Goal: Task Accomplishment & Management: Complete application form

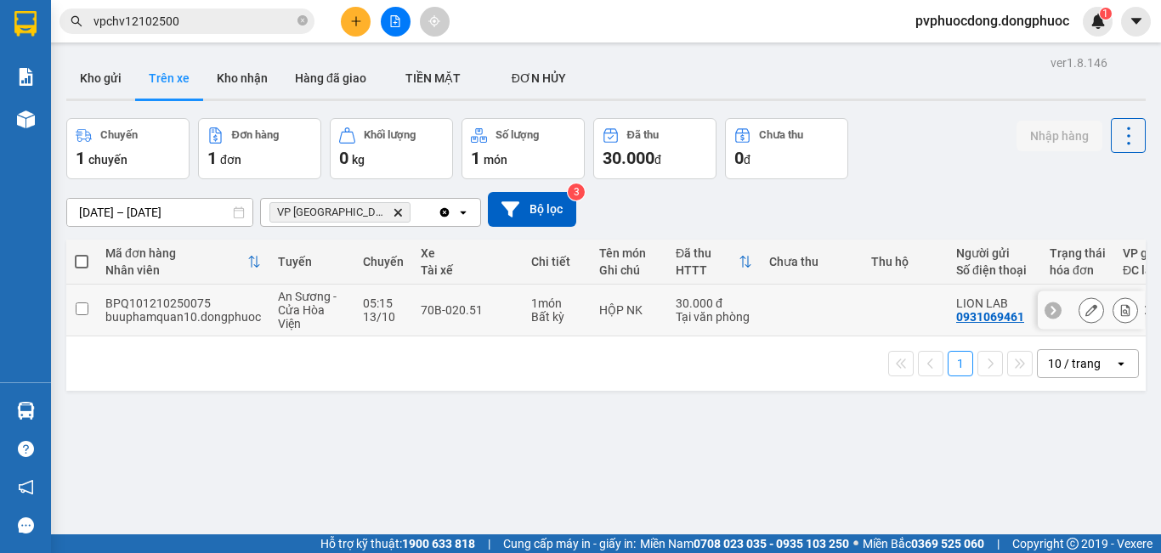
click at [387, 297] on div "05:15" at bounding box center [383, 304] width 41 height 14
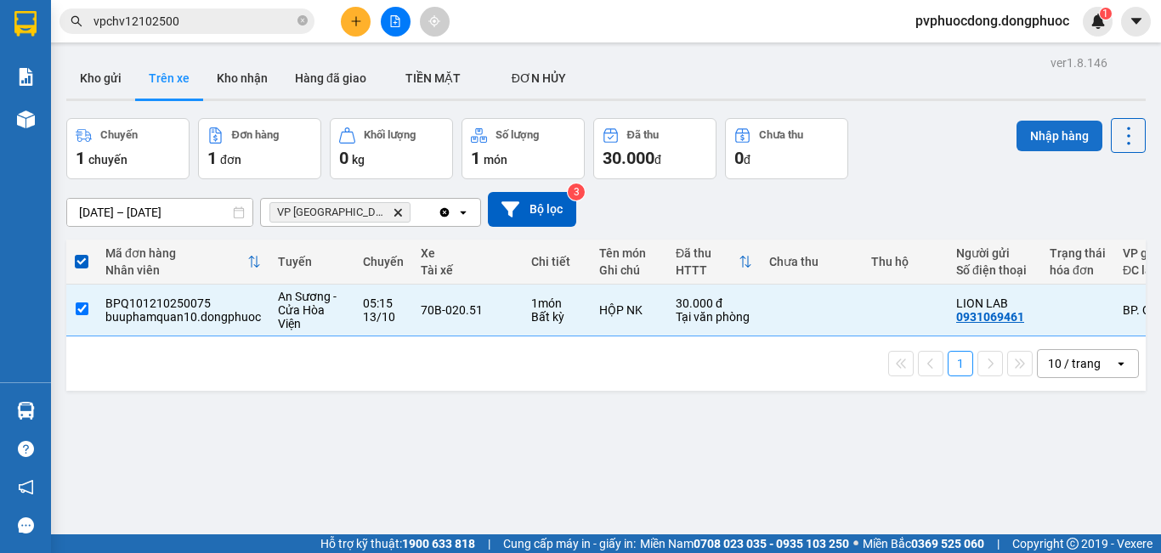
click at [1052, 141] on button "Nhập hàng" at bounding box center [1059, 136] width 86 height 31
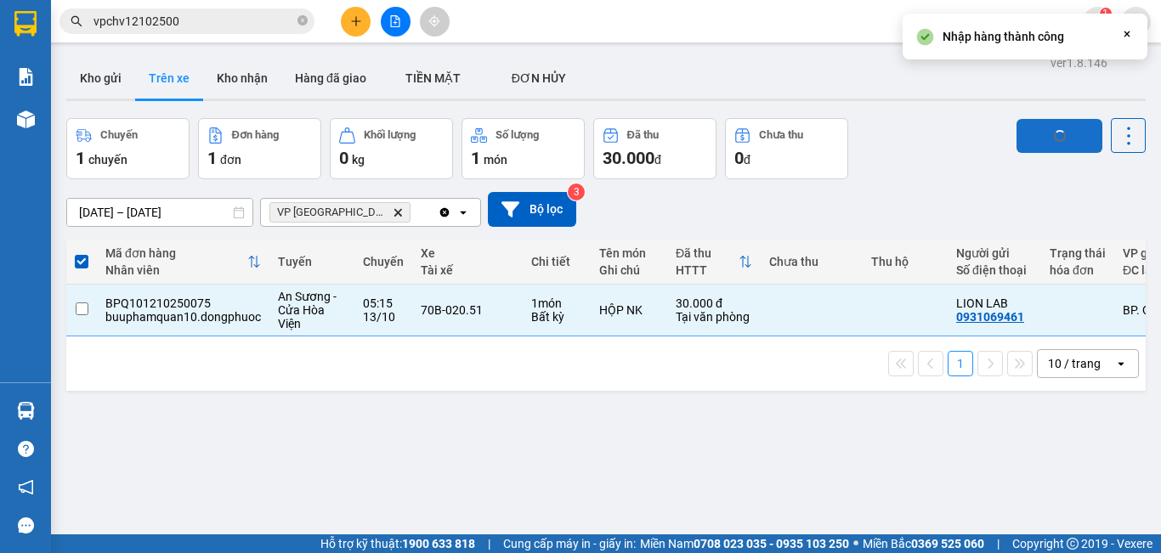
checkbox input "false"
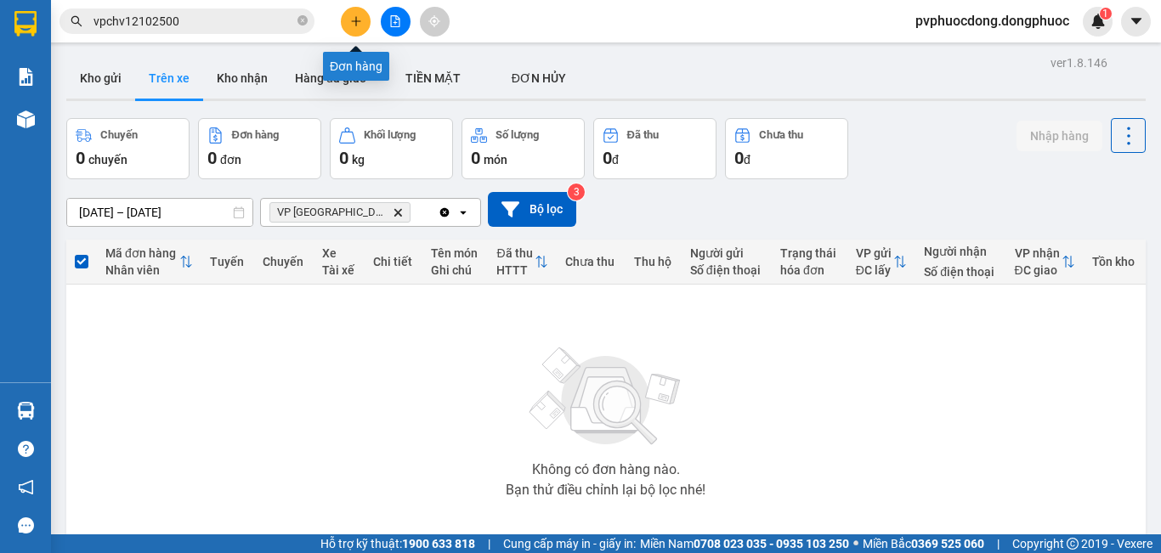
click at [362, 19] on button at bounding box center [356, 22] width 30 height 30
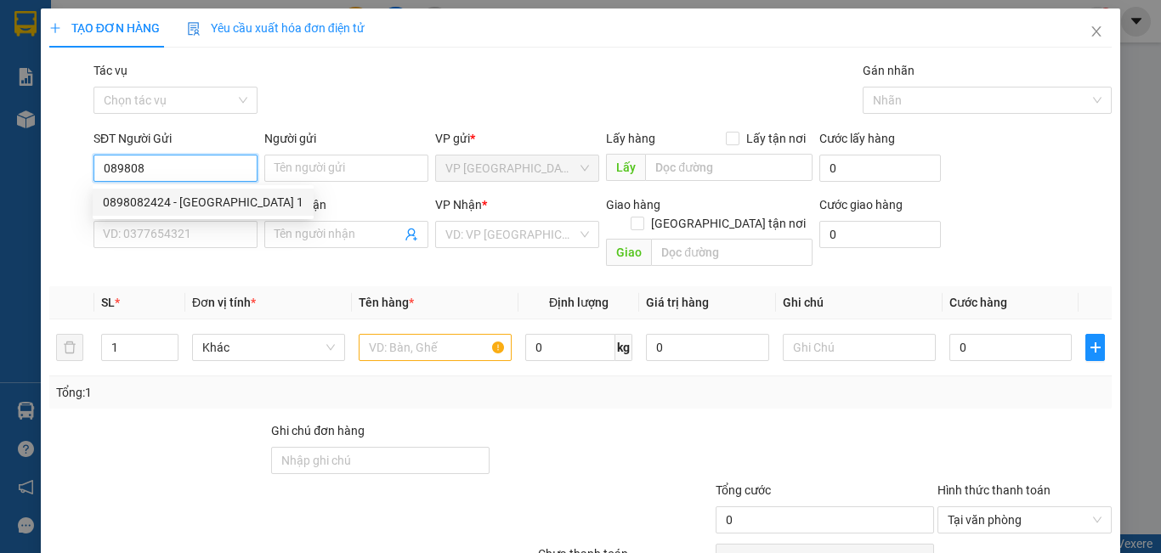
click at [169, 198] on div "0898082424 - MỸ ANH 1" at bounding box center [203, 202] width 201 height 19
type input "0898082424"
type input "MỸ ANH 1"
type input "0585747447"
type input "PHÁT"
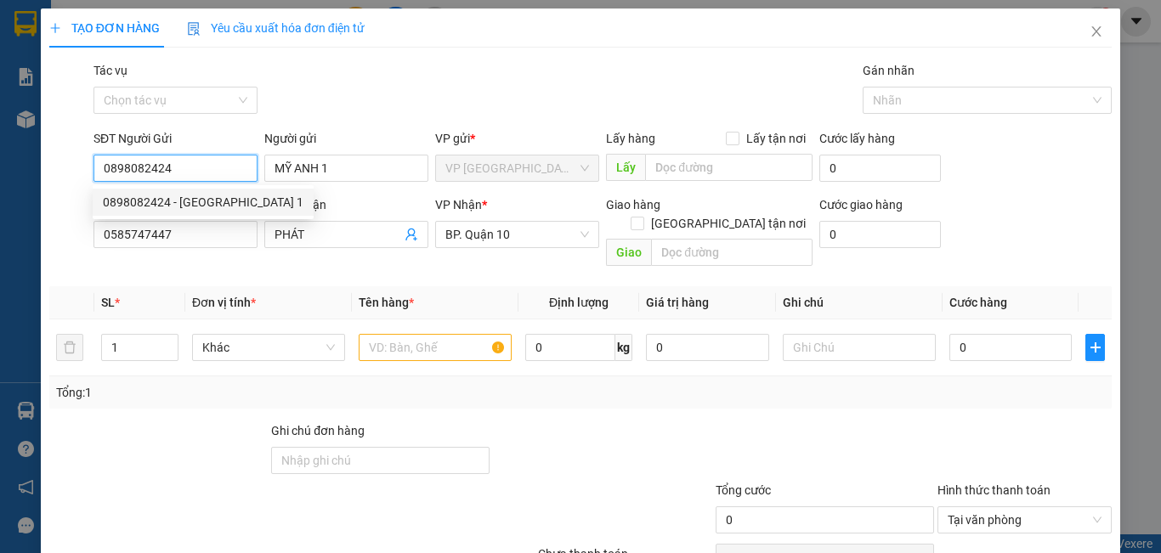
type input "30.000"
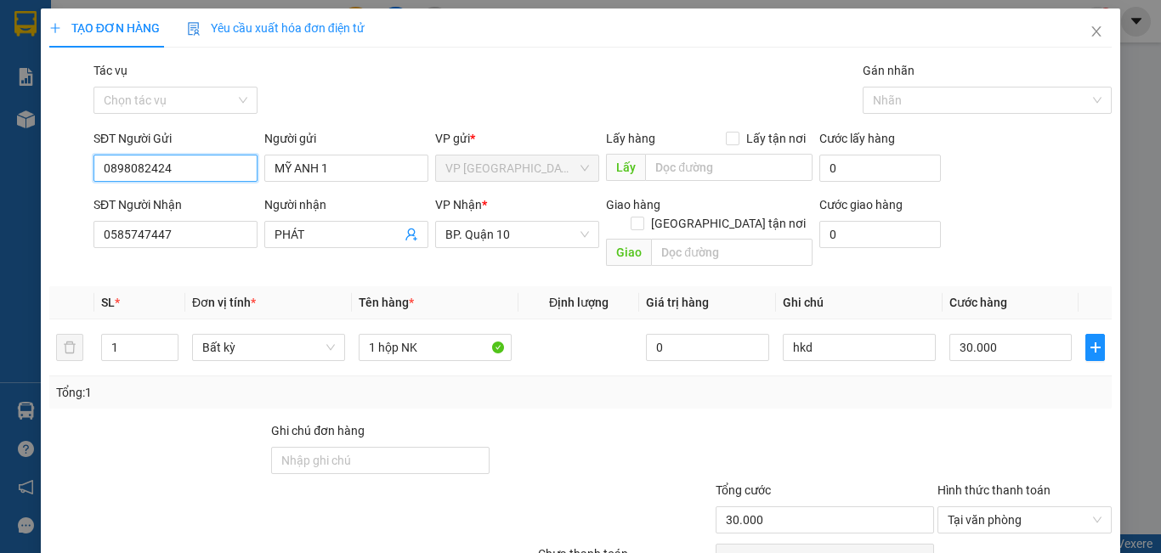
scroll to position [76, 0]
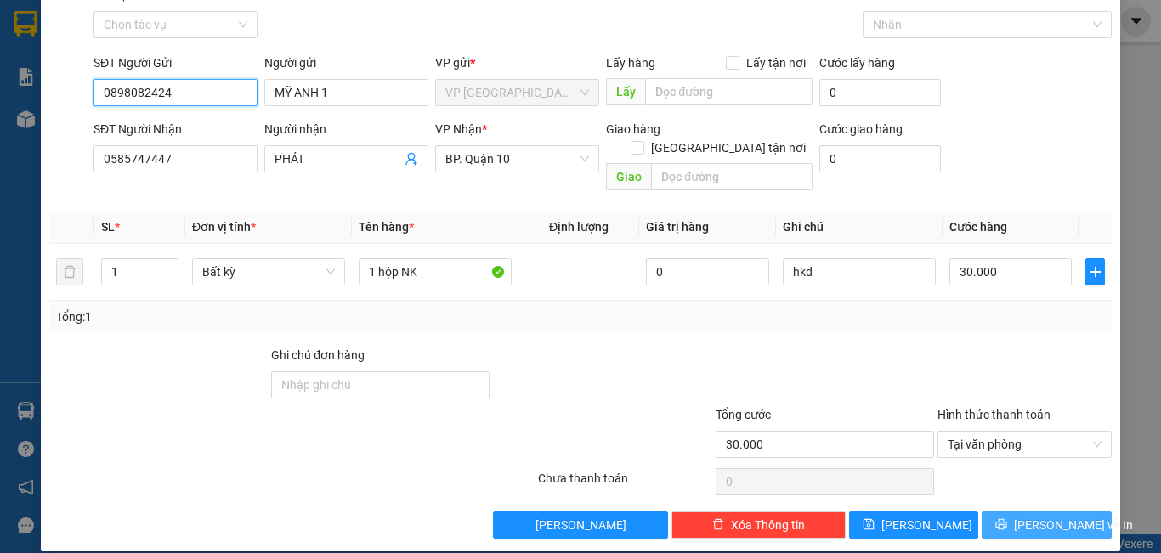
type input "0898082424"
click at [1029, 516] on span "[PERSON_NAME] và In" at bounding box center [1073, 525] width 119 height 19
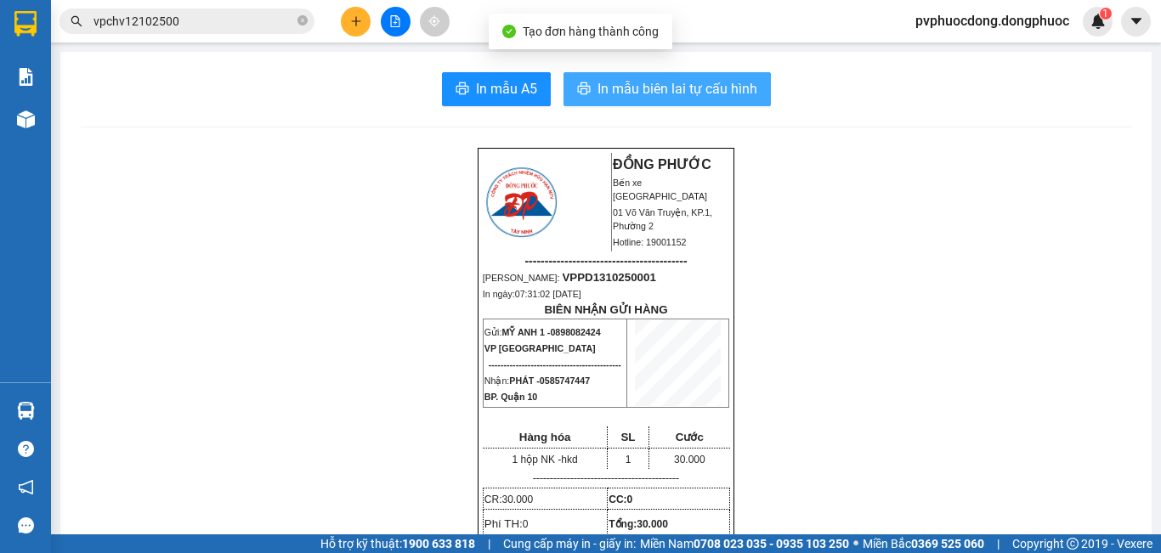
click at [667, 93] on span "In mẫu biên lai tự cấu hình" at bounding box center [677, 88] width 160 height 21
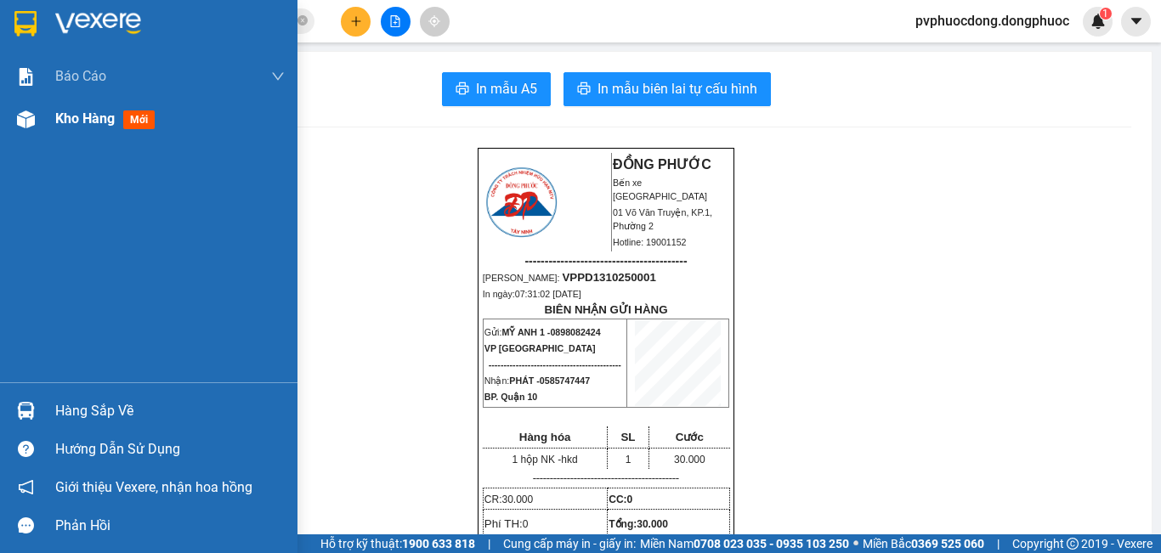
click at [63, 115] on span "Kho hàng" at bounding box center [84, 118] width 59 height 16
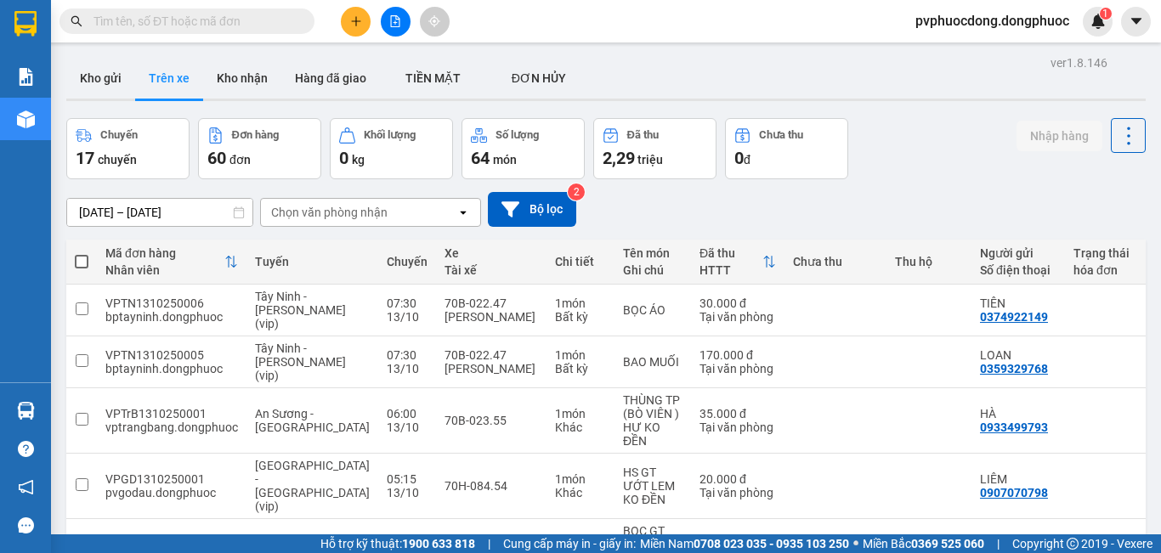
click at [362, 220] on div "Chọn văn phòng nhận" at bounding box center [329, 212] width 116 height 17
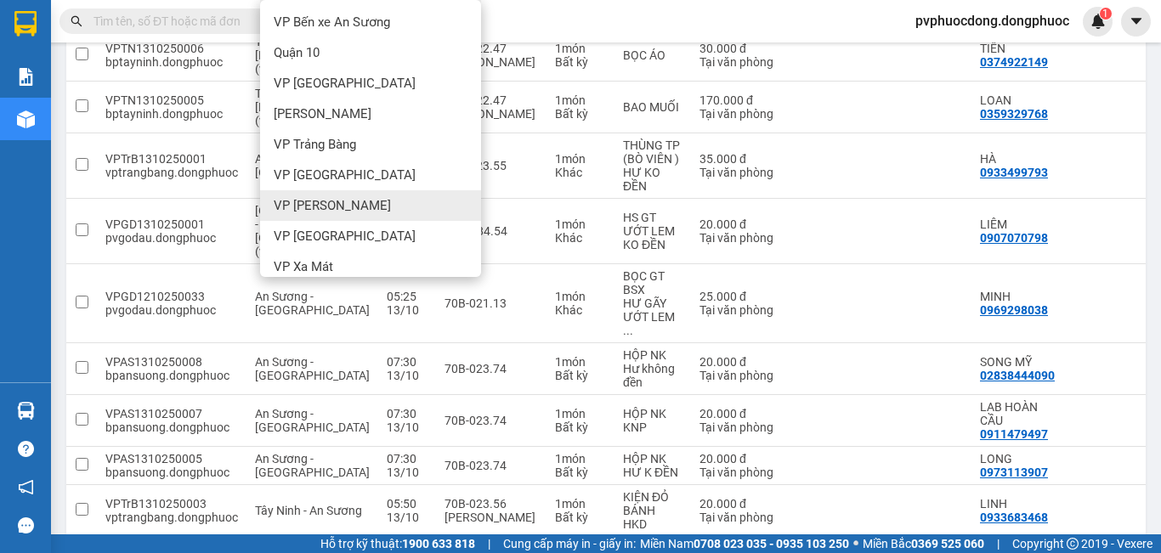
scroll to position [170, 0]
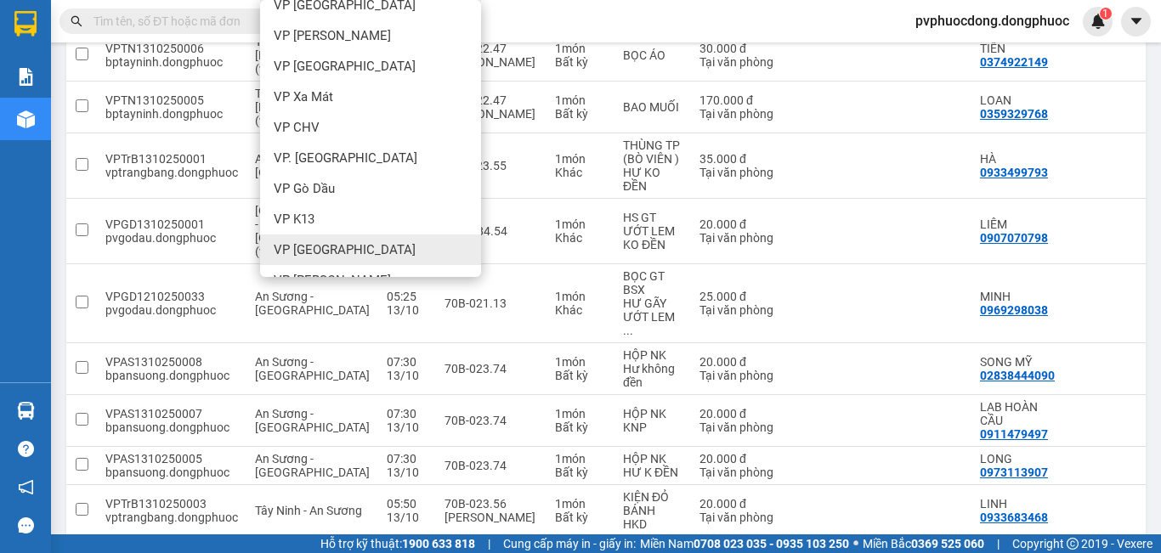
click at [385, 242] on div "VP [GEOGRAPHIC_DATA]" at bounding box center [370, 250] width 221 height 31
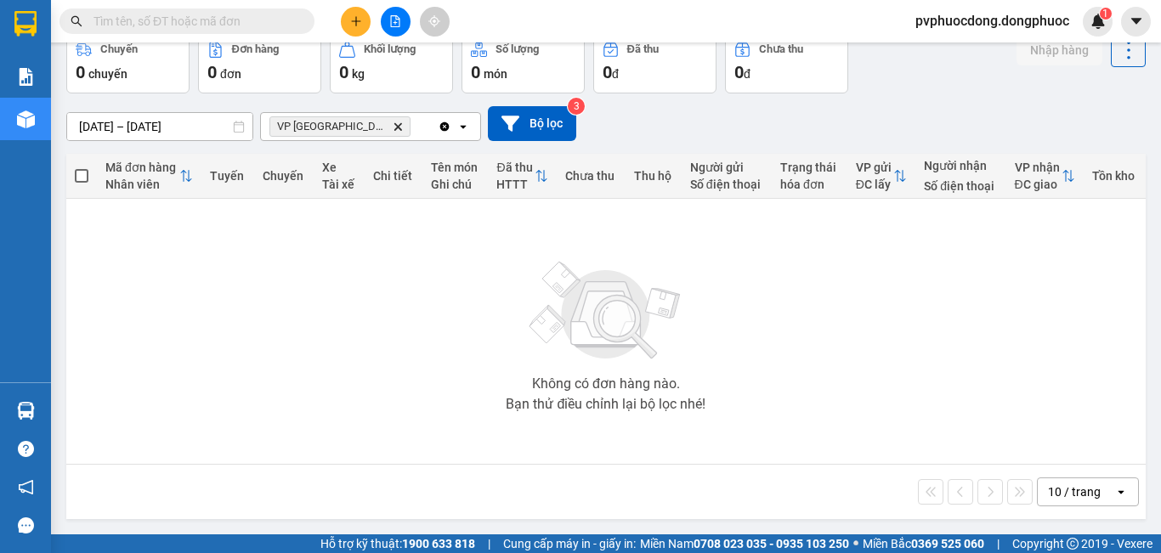
scroll to position [0, 0]
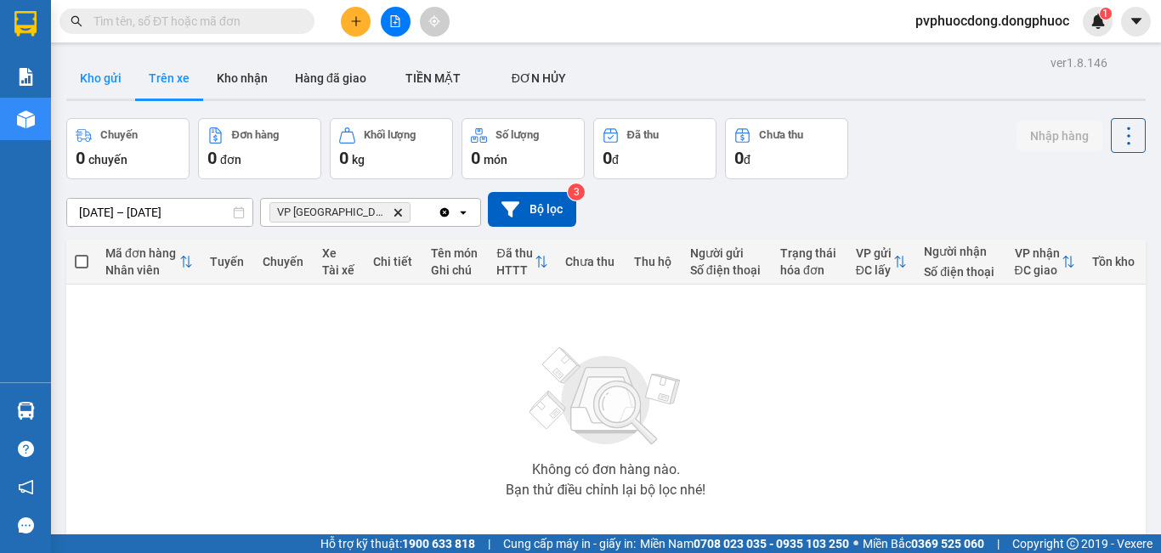
click at [130, 84] on button "Kho gửi" at bounding box center [100, 78] width 69 height 41
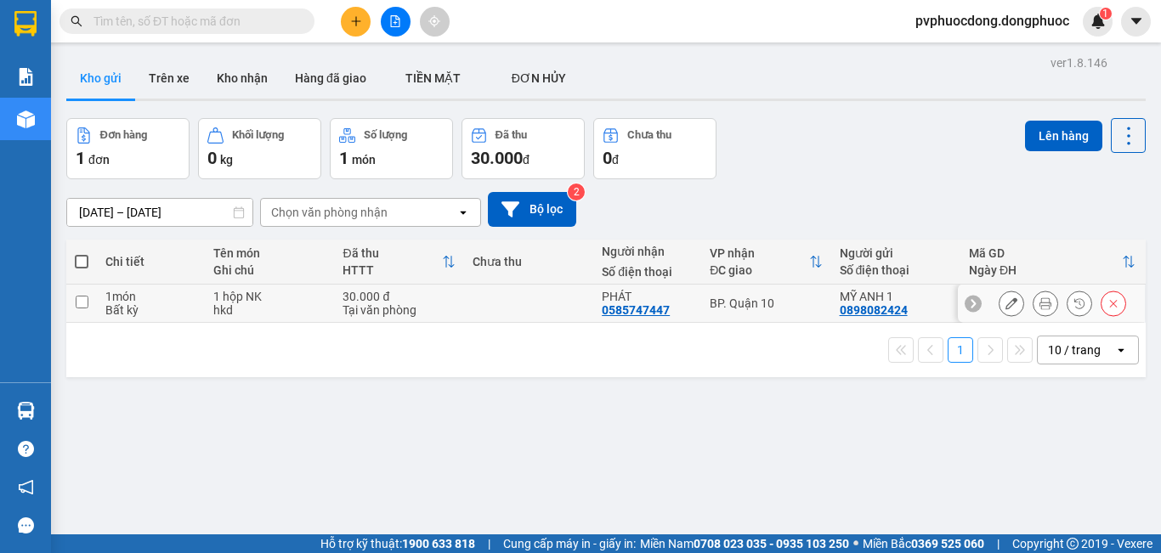
click at [285, 313] on div "hkd" at bounding box center [269, 310] width 112 height 14
checkbox input "true"
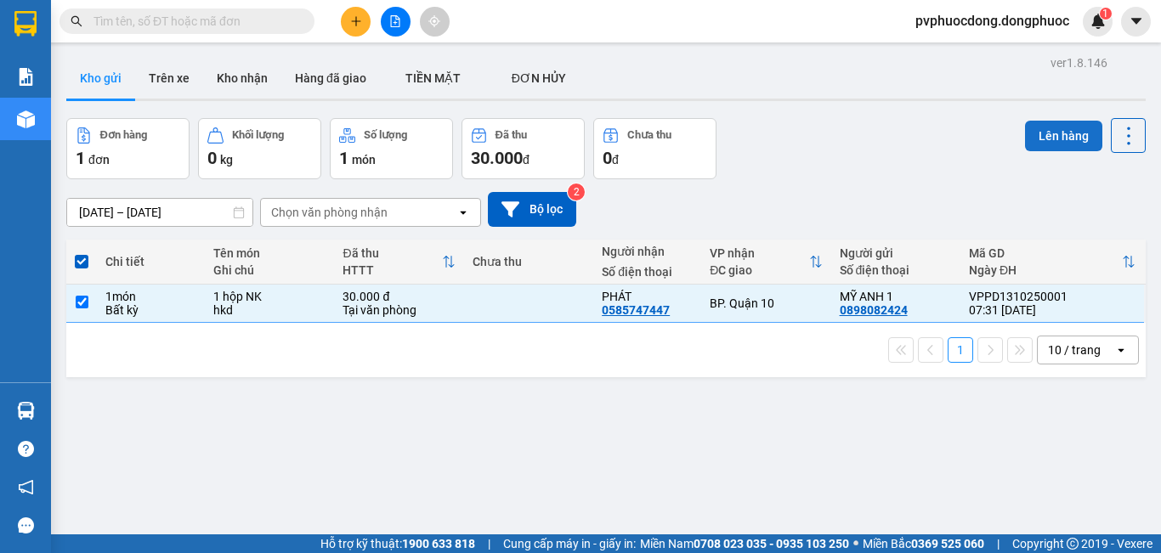
click at [1078, 136] on button "Lên hàng" at bounding box center [1063, 136] width 77 height 31
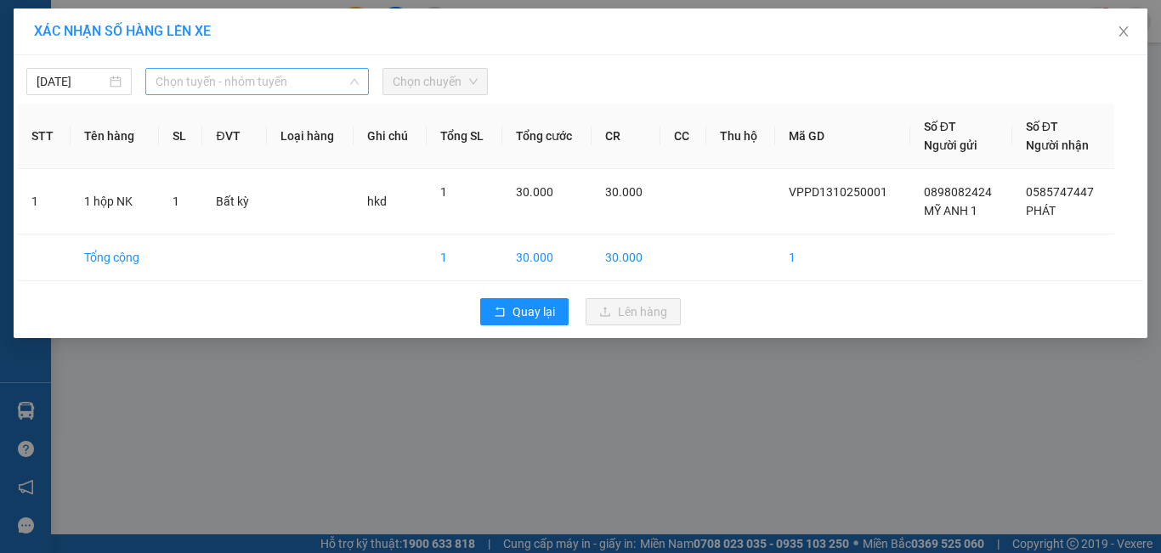
click at [286, 87] on span "Chọn tuyến - nhóm tuyến" at bounding box center [257, 81] width 203 height 25
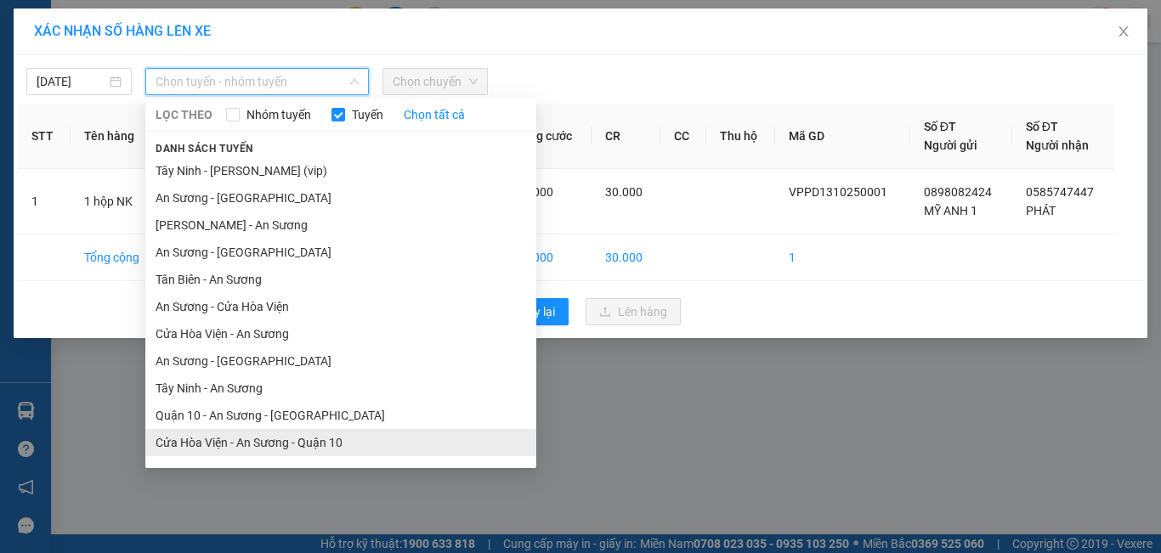
click at [301, 449] on li "Cửa Hòa Viện - An Sương - Quận 10" at bounding box center [340, 442] width 391 height 27
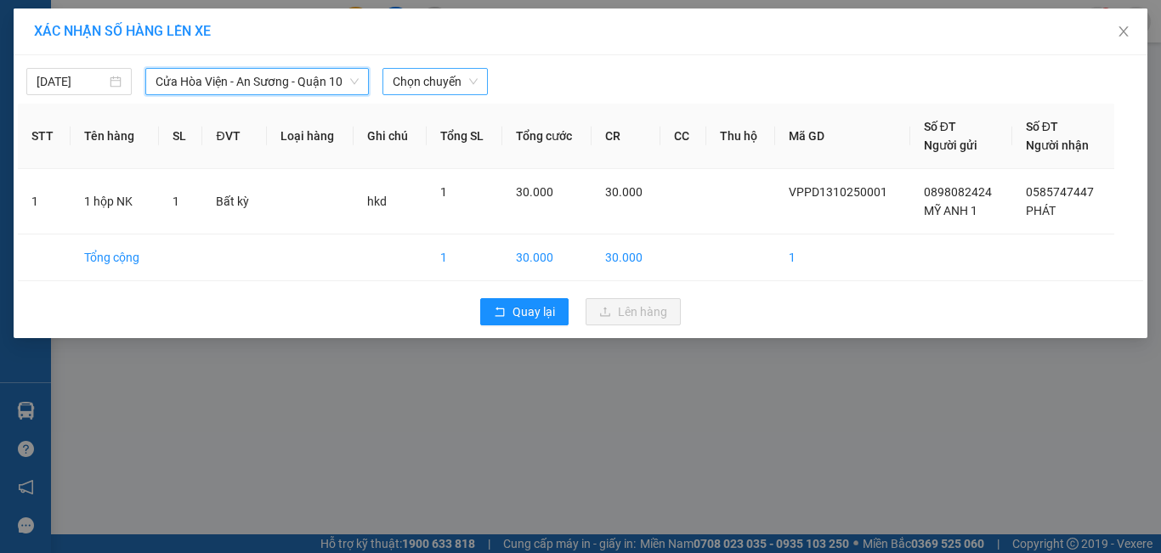
click at [450, 83] on span "Chọn chuyến" at bounding box center [435, 81] width 85 height 25
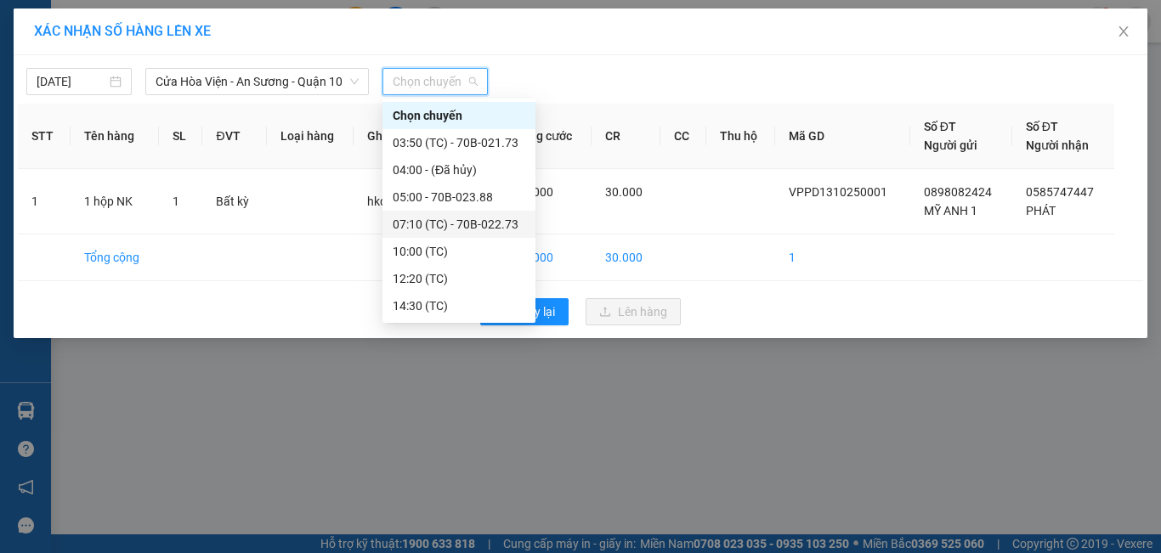
click at [517, 224] on div "07:10 (TC) - 70B-022.73" at bounding box center [459, 224] width 133 height 19
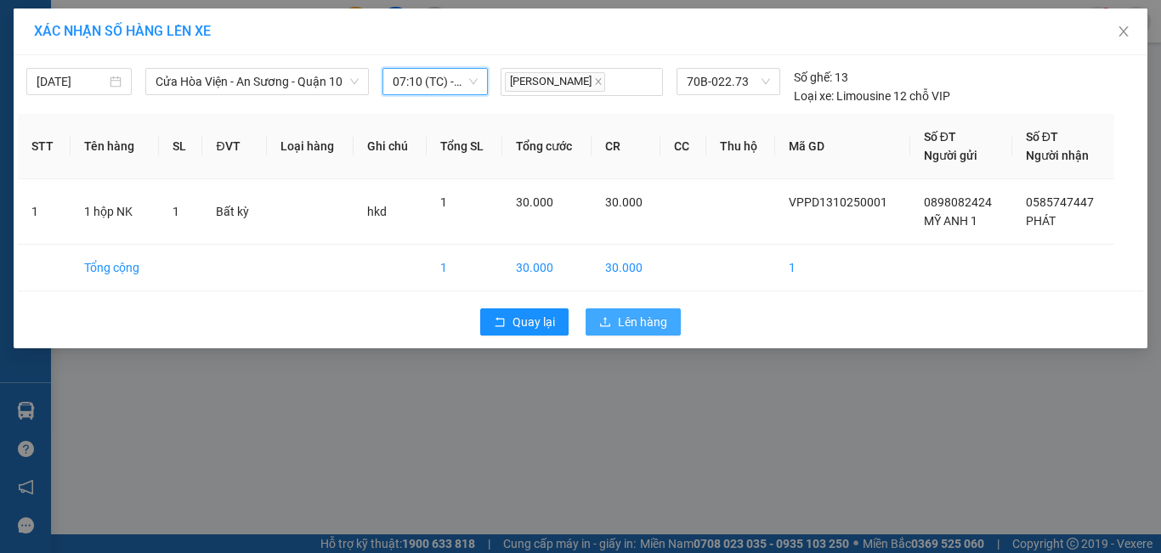
click at [615, 324] on button "Lên hàng" at bounding box center [633, 321] width 95 height 27
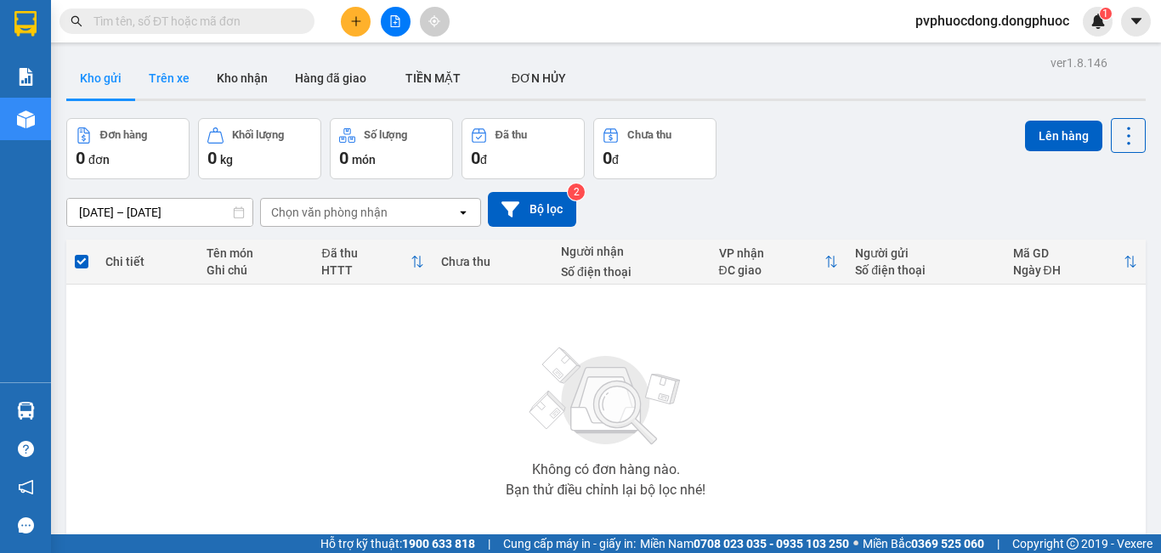
click at [175, 87] on button "Trên xe" at bounding box center [169, 78] width 68 height 41
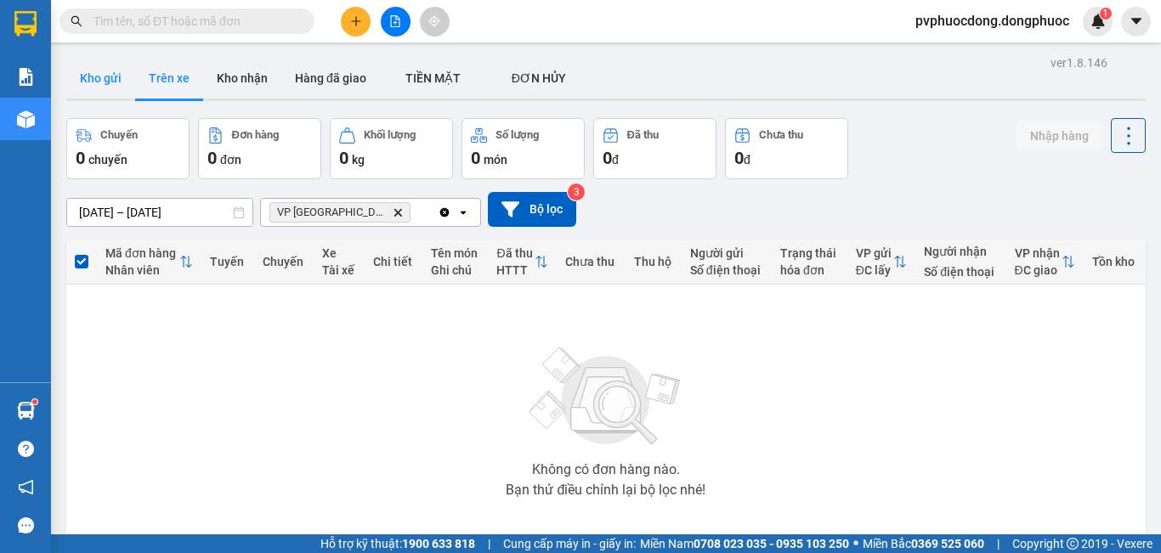
click at [88, 96] on button "Kho gửi" at bounding box center [100, 78] width 69 height 41
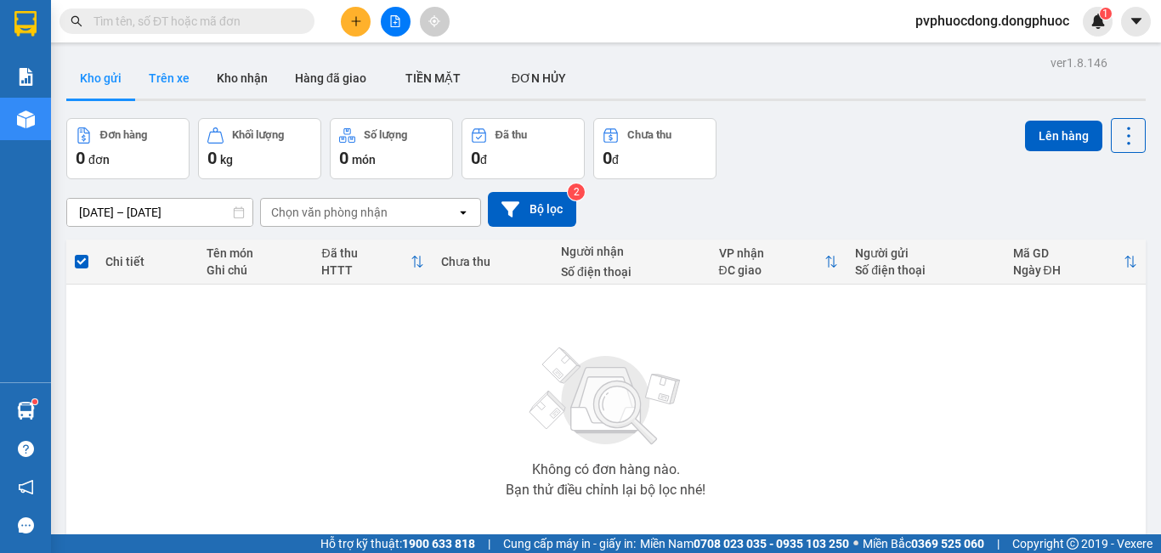
click at [173, 87] on button "Trên xe" at bounding box center [169, 78] width 68 height 41
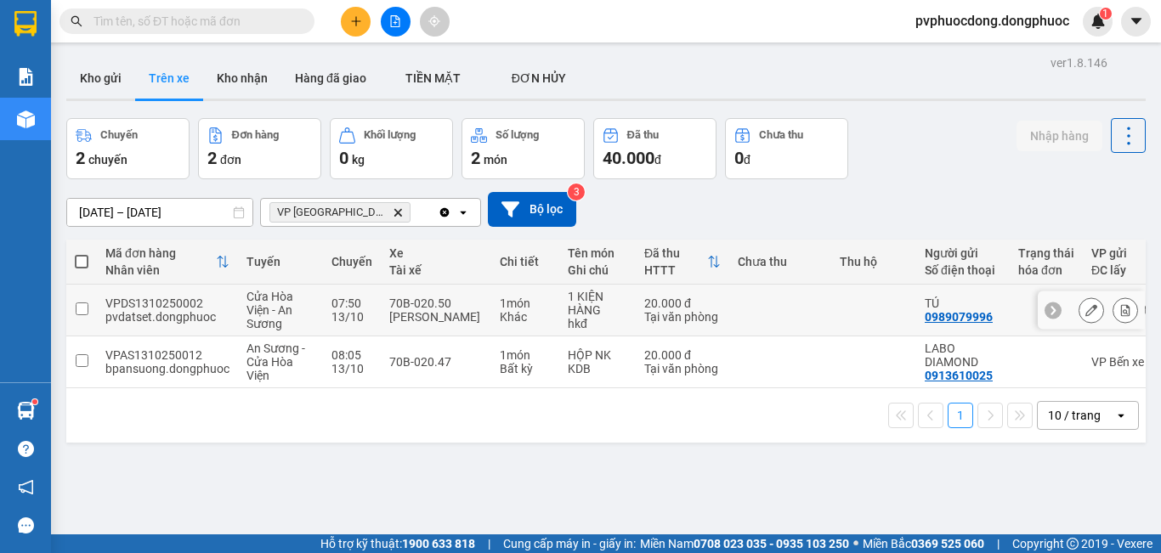
click at [491, 315] on td "1 món Khác" at bounding box center [525, 311] width 68 height 52
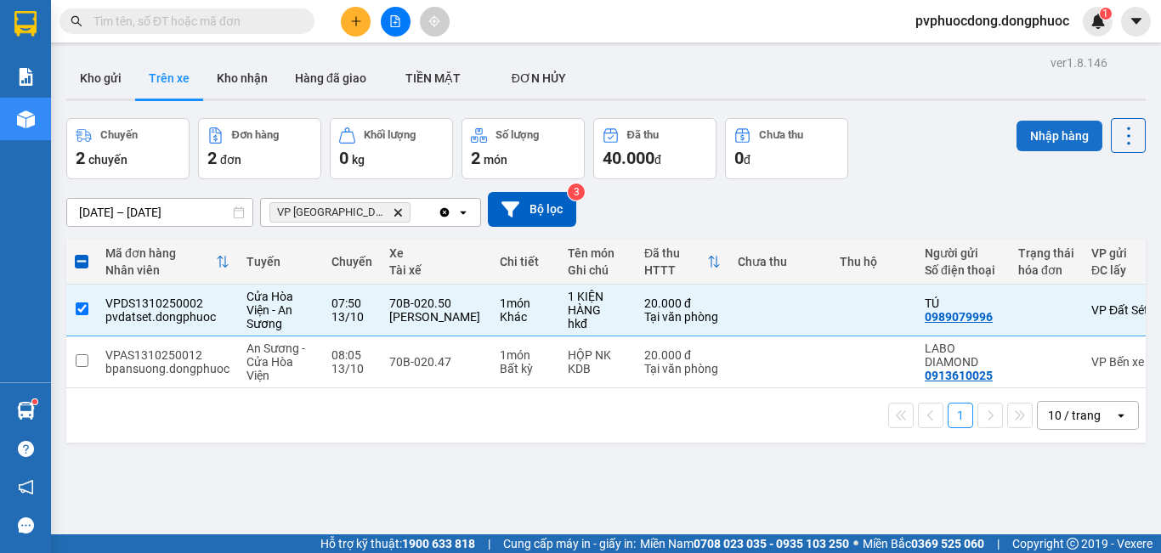
click at [1030, 134] on button "Nhập hàng" at bounding box center [1059, 136] width 86 height 31
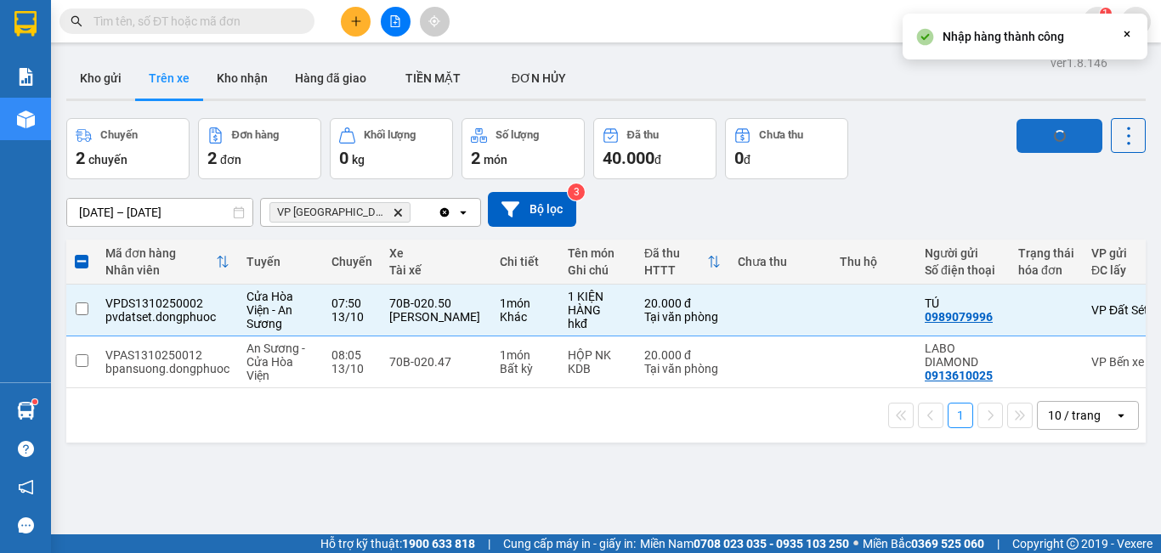
checkbox input "false"
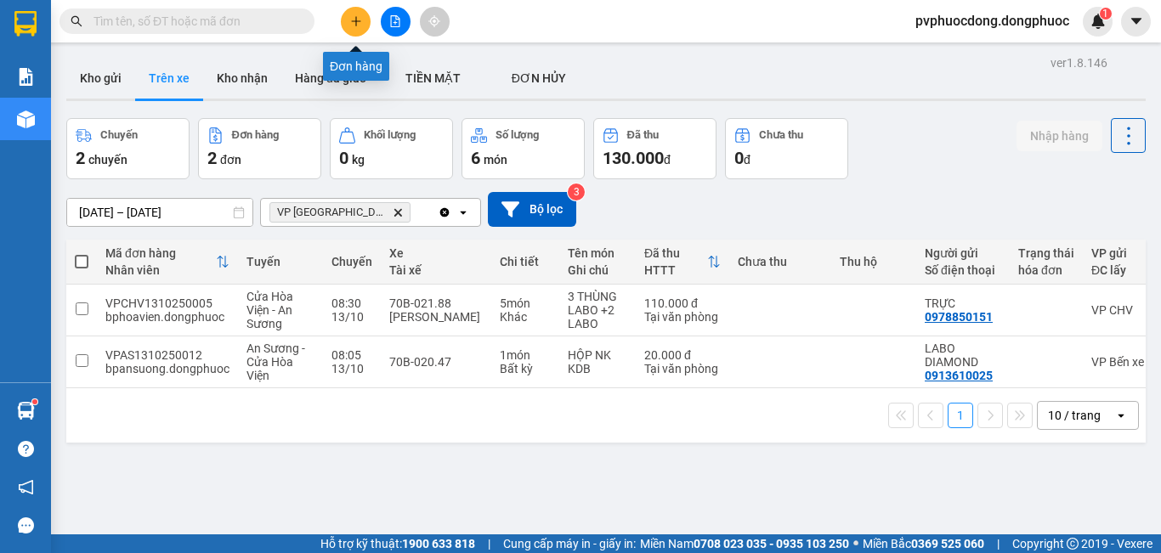
click at [354, 21] on icon "plus" at bounding box center [355, 20] width 9 height 1
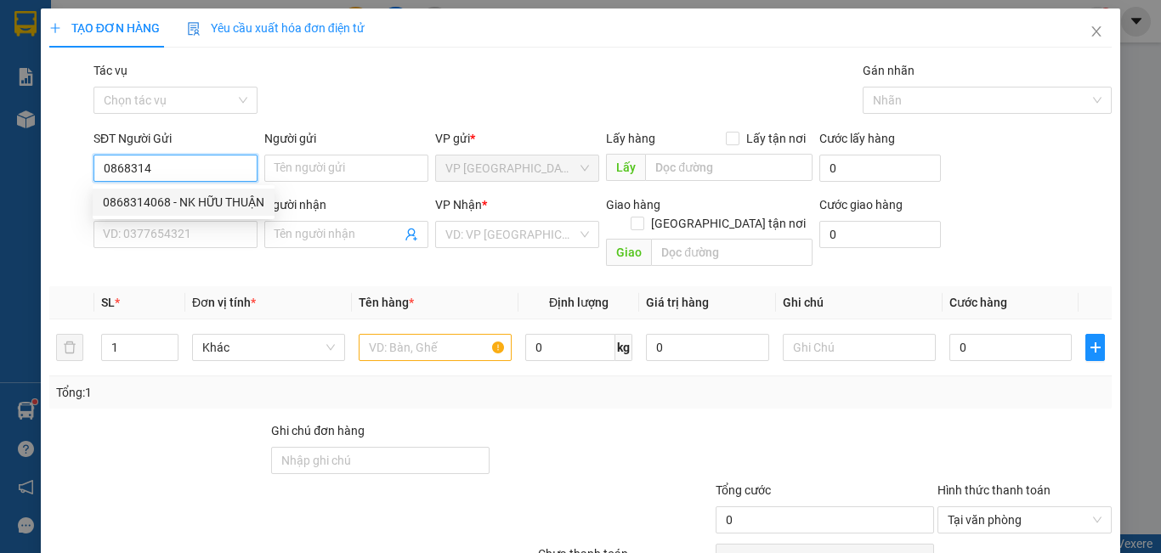
click at [250, 198] on div "0868314068 - NK HỮU THUẬN" at bounding box center [183, 202] width 161 height 19
type input "0868314068"
type input "NK HỮU THUẬN"
type input "0769389549"
type input "LABO NỤ CƯỜI"
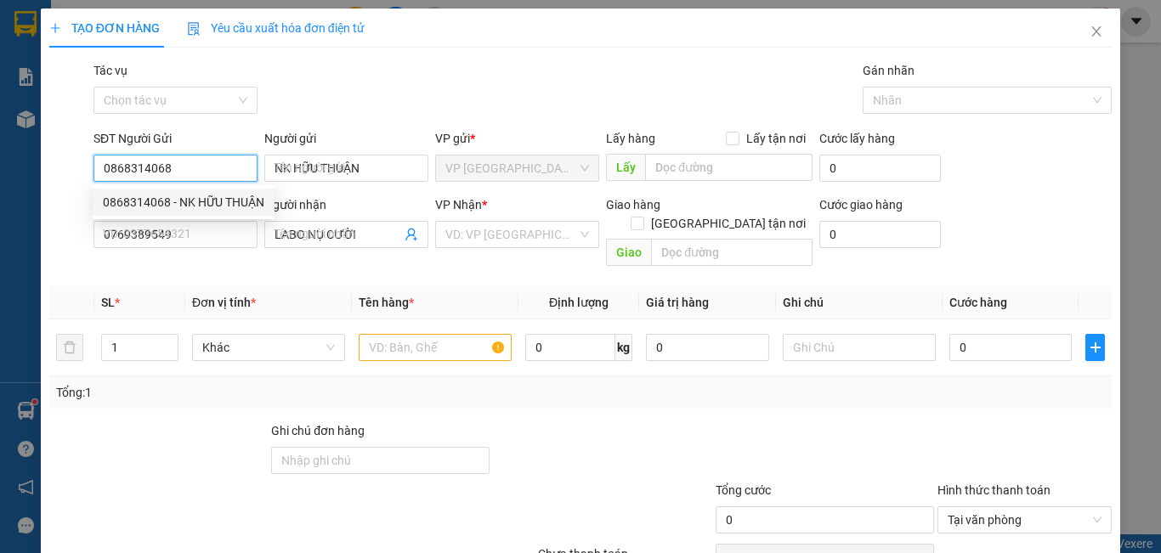
type input "20.000"
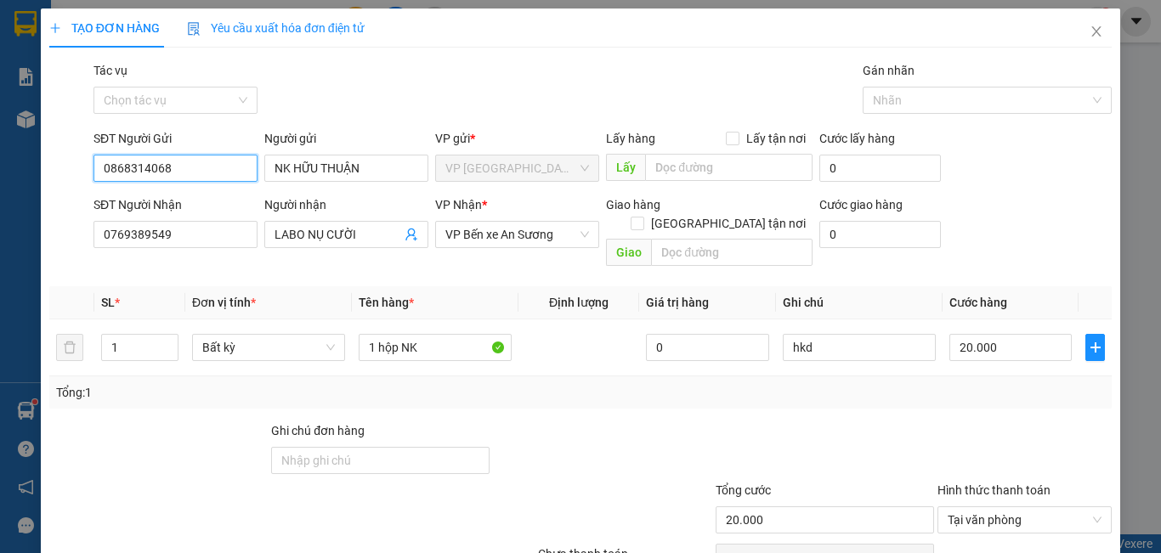
scroll to position [76, 0]
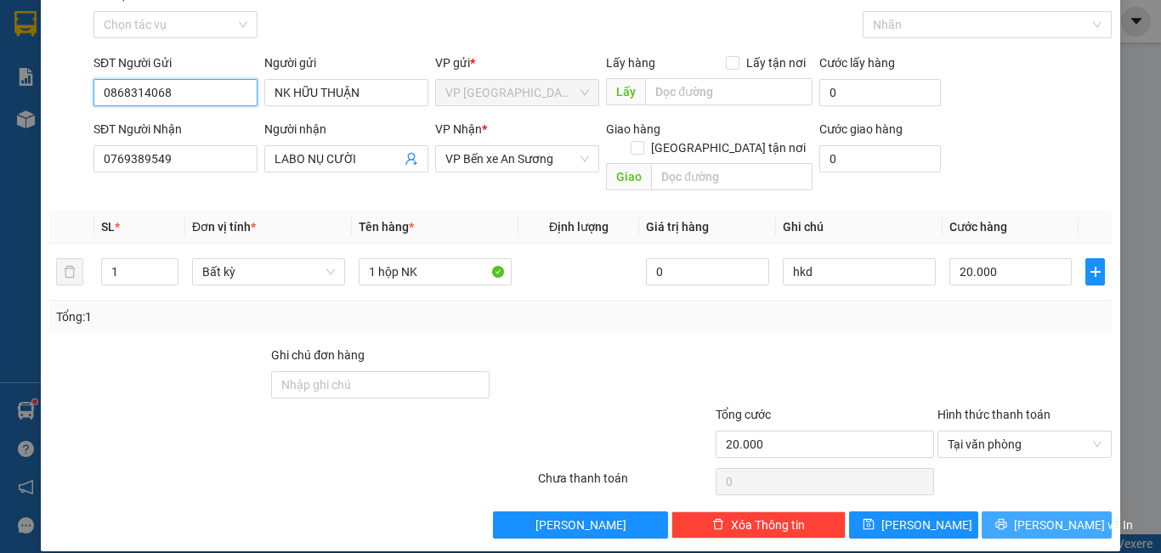
type input "0868314068"
click at [1050, 516] on span "[PERSON_NAME] và In" at bounding box center [1073, 525] width 119 height 19
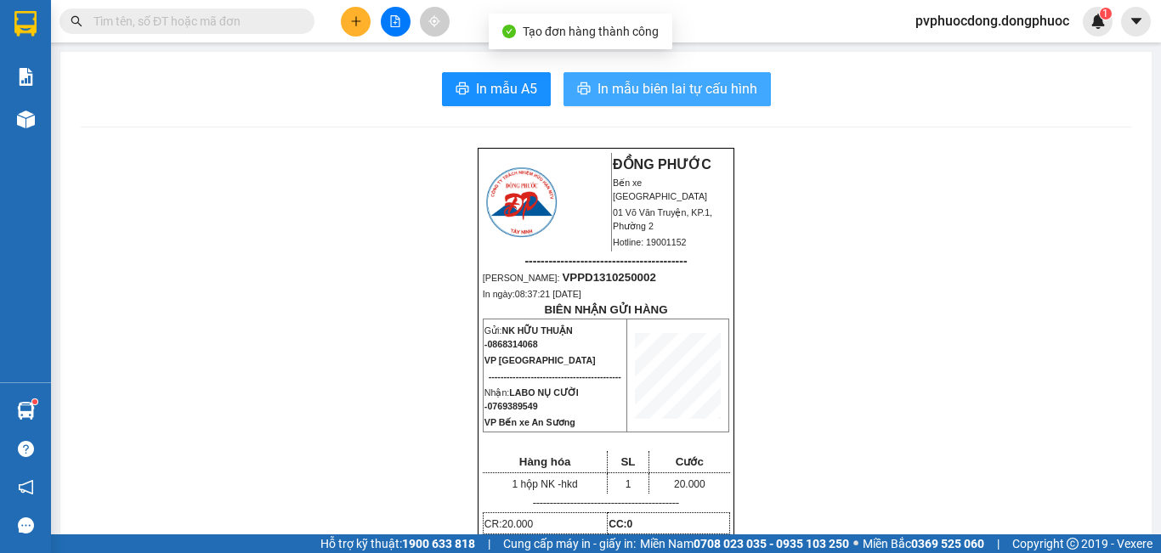
click at [633, 82] on span "In mẫu biên lai tự cấu hình" at bounding box center [677, 88] width 160 height 21
